Goal: Entertainment & Leisure: Browse casually

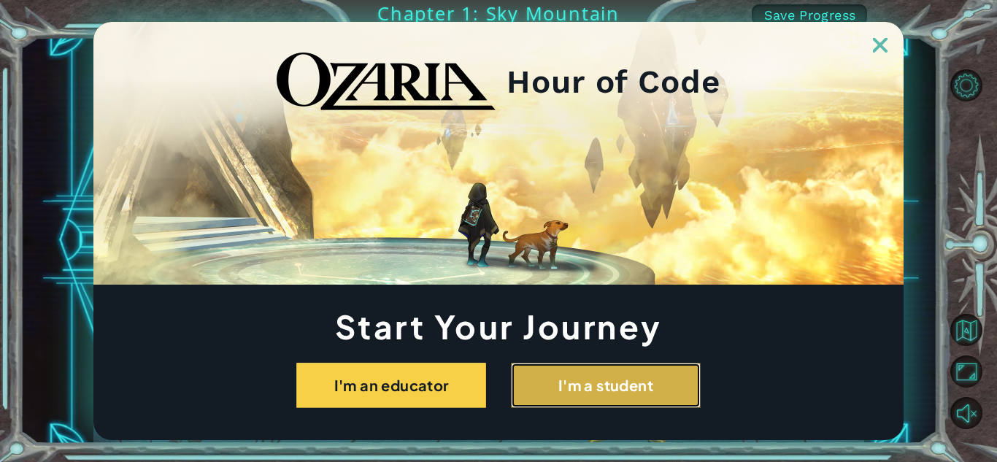
click at [542, 389] on button "I'm a student" at bounding box center [606, 385] width 190 height 45
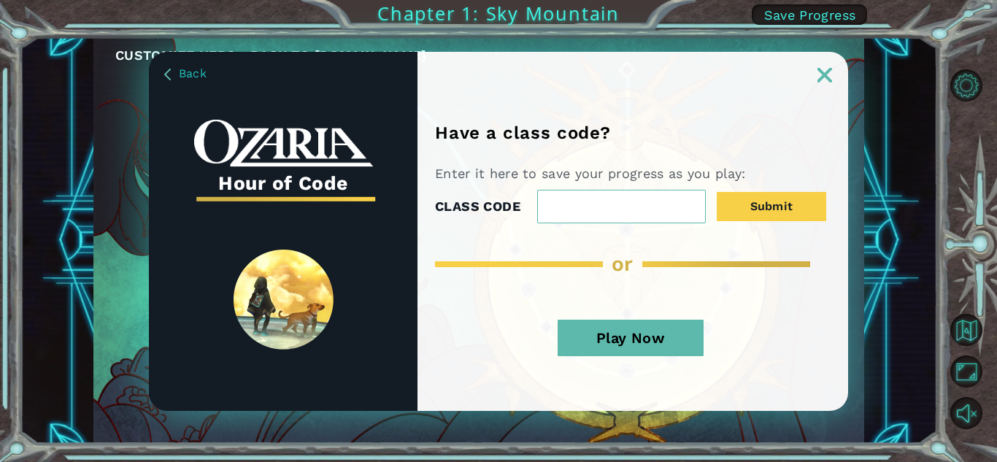
click at [609, 344] on button "Play Now" at bounding box center [631, 338] width 146 height 37
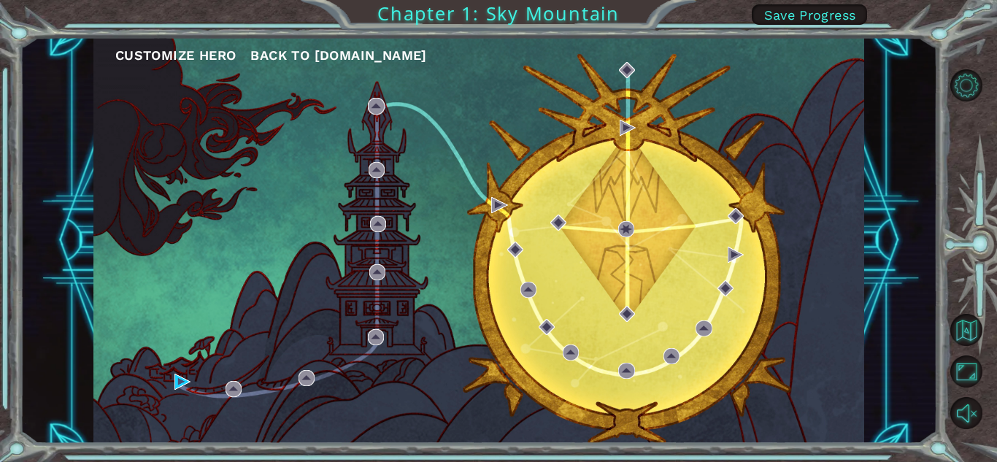
click at [584, 283] on div "Customize Hero Back to [DOMAIN_NAME]" at bounding box center [478, 240] width 771 height 407
click at [180, 383] on img at bounding box center [182, 382] width 16 height 16
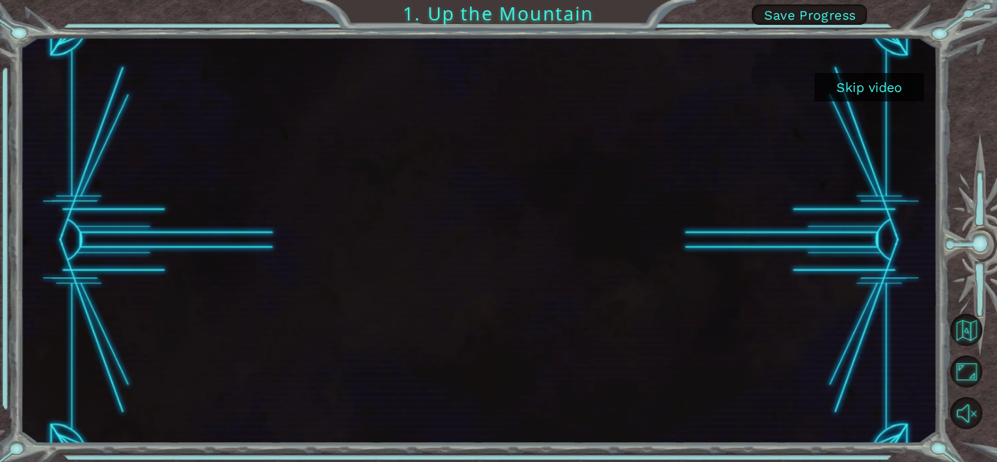
click at [881, 77] on button "Skip video" at bounding box center [870, 87] width 110 height 28
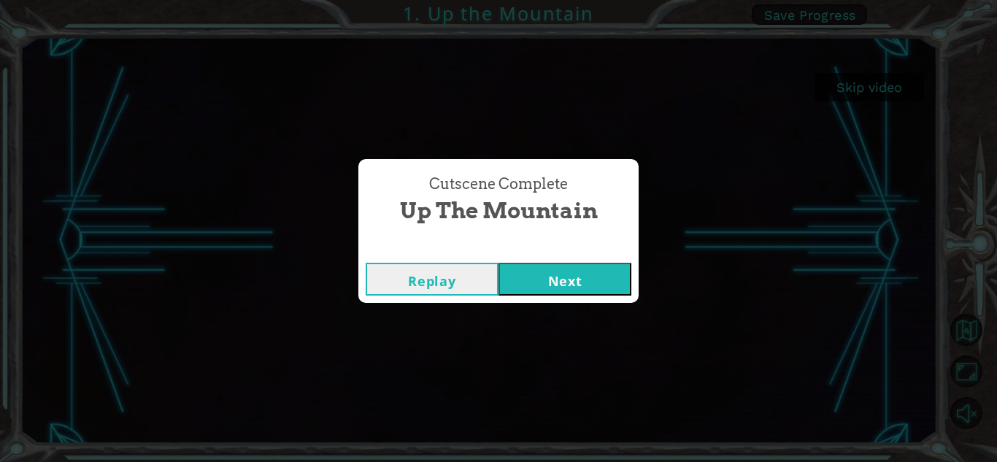
click at [568, 277] on button "Next" at bounding box center [565, 279] width 133 height 33
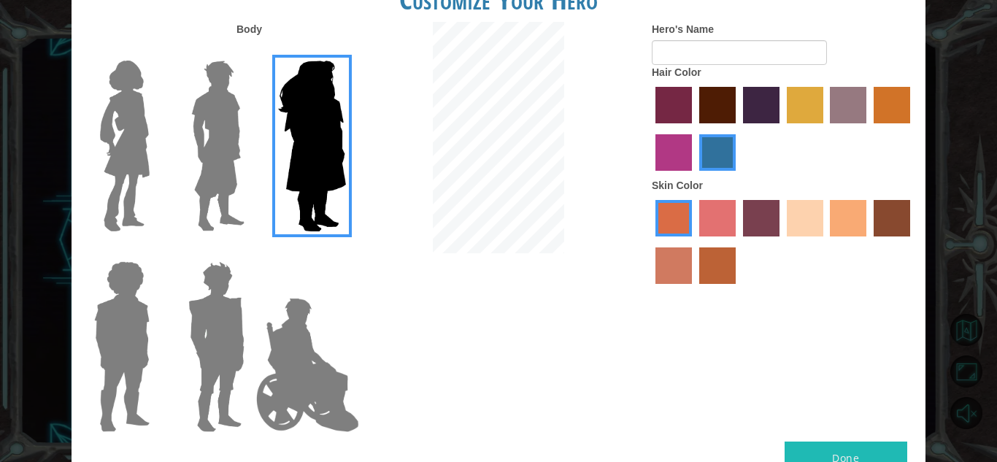
click at [718, 227] on label "froly skin color" at bounding box center [717, 218] width 37 height 37
click at [694, 242] on input "froly skin color" at bounding box center [694, 242] width 0 height 0
click at [762, 236] on label "tosca skin color" at bounding box center [761, 218] width 37 height 37
click at [738, 242] on input "tosca skin color" at bounding box center [738, 242] width 0 height 0
click at [662, 161] on label "medium red violet hair color" at bounding box center [674, 152] width 37 height 37
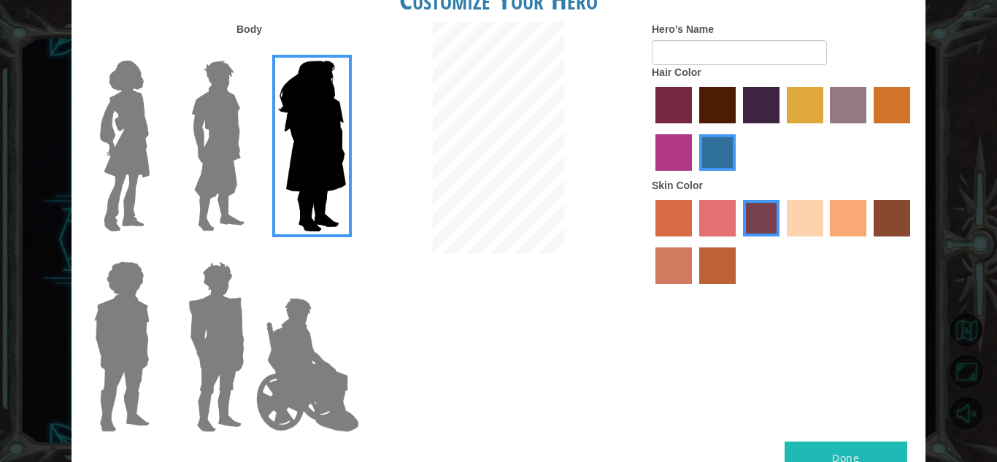
click at [913, 129] on input "medium red violet hair color" at bounding box center [913, 129] width 0 height 0
